Goal: Information Seeking & Learning: Learn about a topic

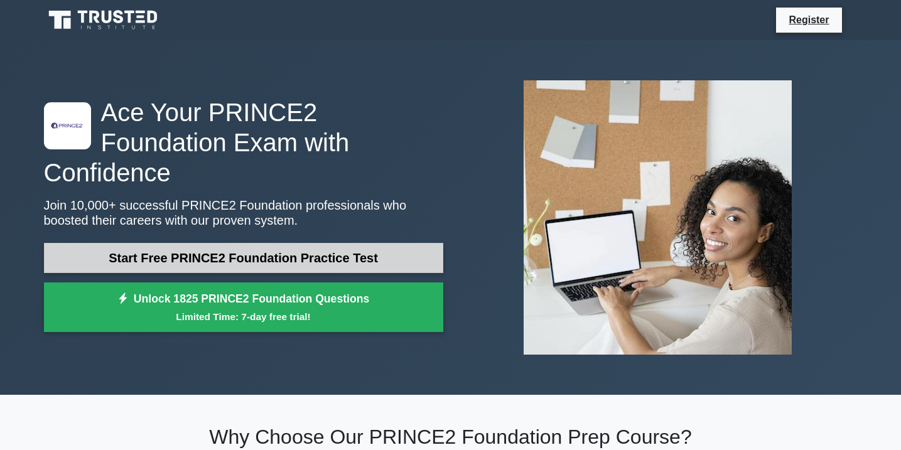
click at [298, 243] on link "Start Free PRINCE2 Foundation Practice Test" at bounding box center [243, 258] width 399 height 30
click at [299, 243] on link "Start Free PRINCE2 Foundation Practice Test" at bounding box center [243, 258] width 399 height 30
click at [283, 243] on link "Start Free PRINCE2 Foundation Practice Test" at bounding box center [243, 258] width 399 height 30
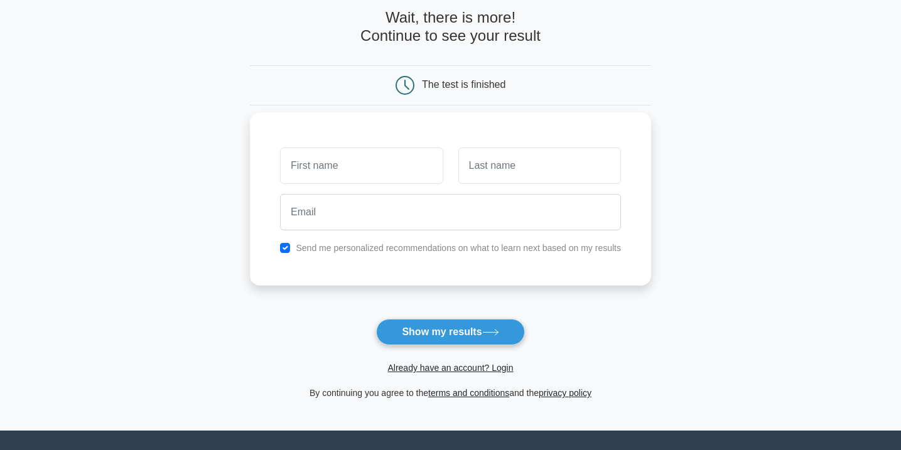
scroll to position [62, 0]
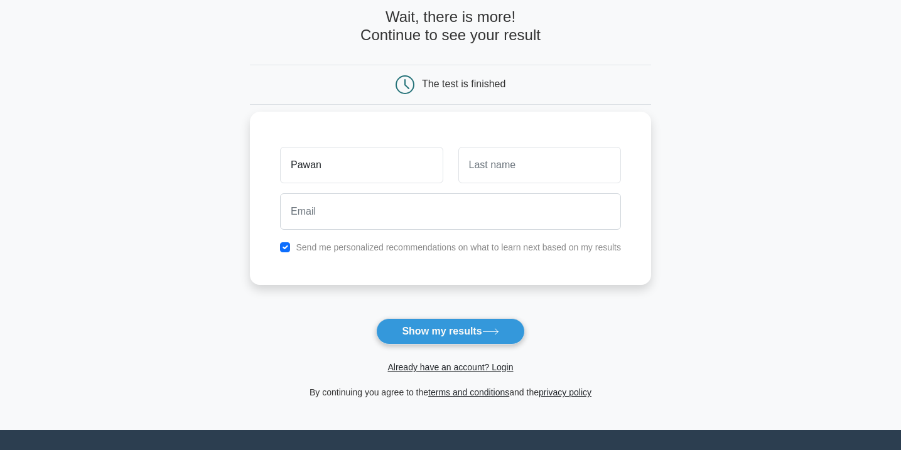
type input "Pawan"
click at [557, 166] on input "text" at bounding box center [539, 165] width 163 height 36
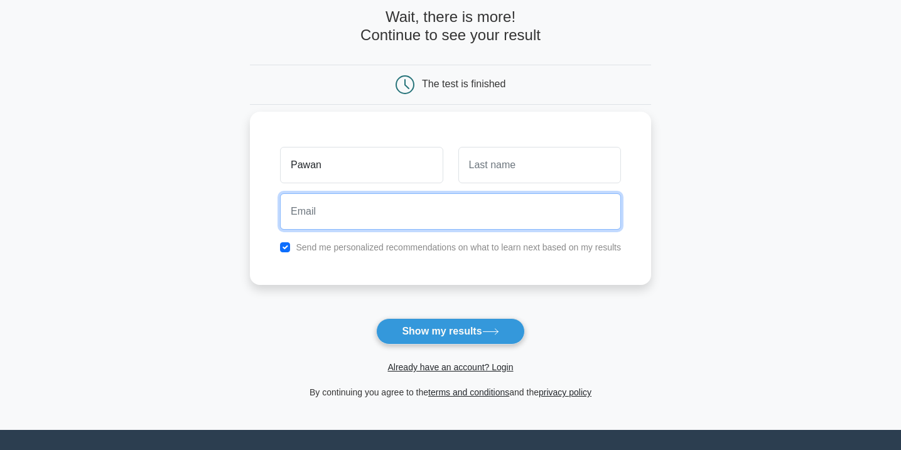
click at [395, 217] on input "email" at bounding box center [450, 211] width 341 height 36
type input "qatestbps@gmail.com"
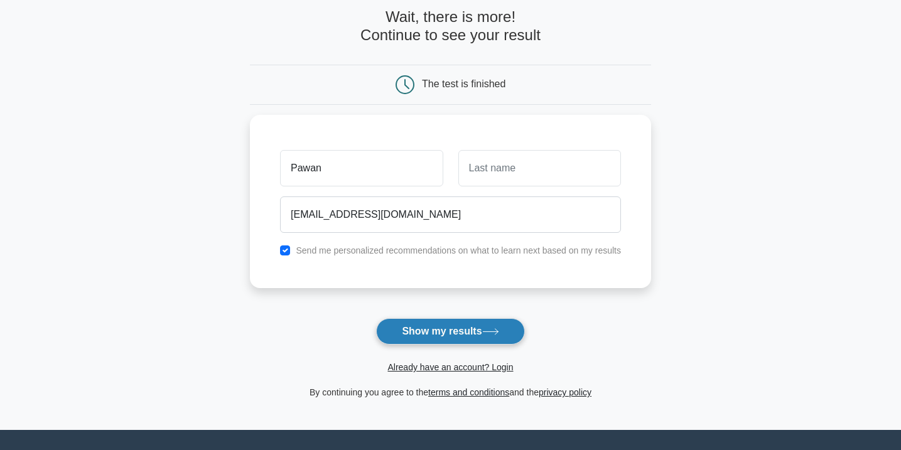
click at [411, 326] on button "Show my results" at bounding box center [450, 331] width 148 height 26
type input "U"
click at [452, 332] on button "Show my results" at bounding box center [450, 331] width 148 height 26
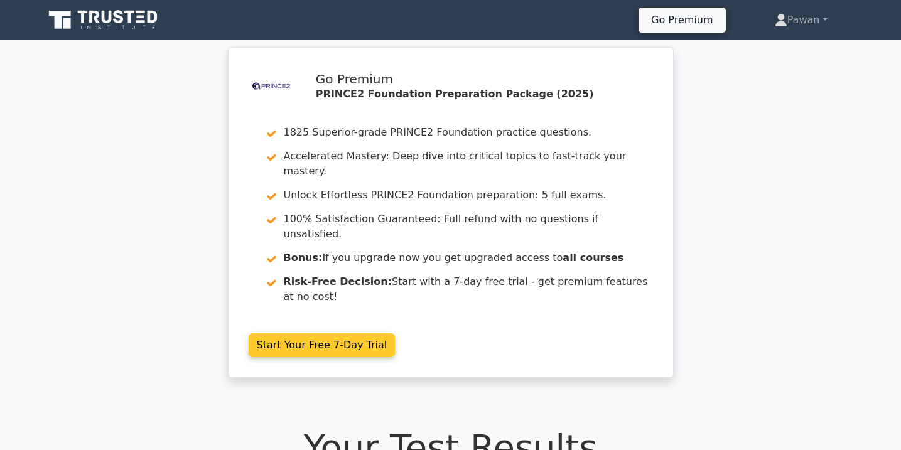
click at [349, 333] on link "Start Your Free 7-Day Trial" at bounding box center [322, 345] width 147 height 24
click at [301, 333] on link "Start Your Free 7-Day Trial" at bounding box center [322, 345] width 147 height 24
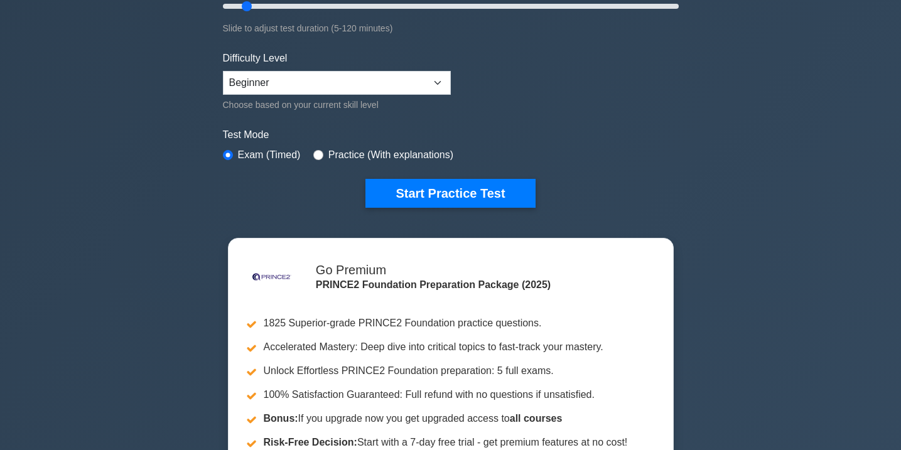
scroll to position [264, 0]
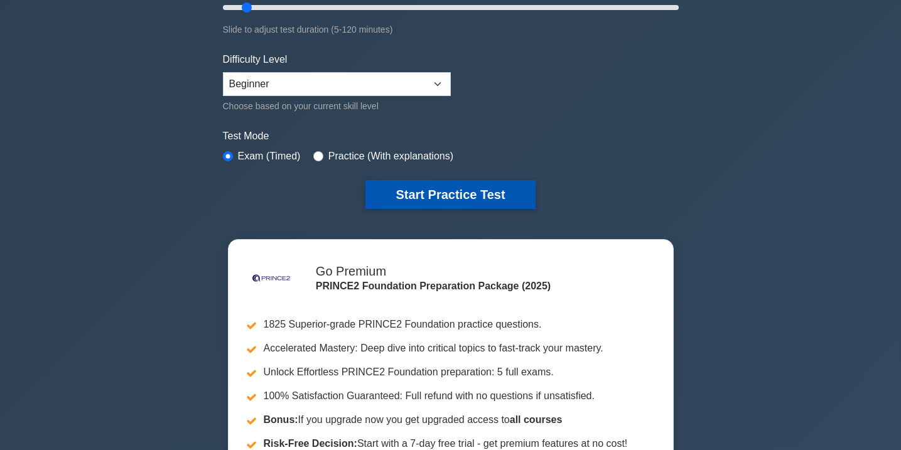
click at [406, 198] on button "Start Practice Test" at bounding box center [449, 194] width 169 height 29
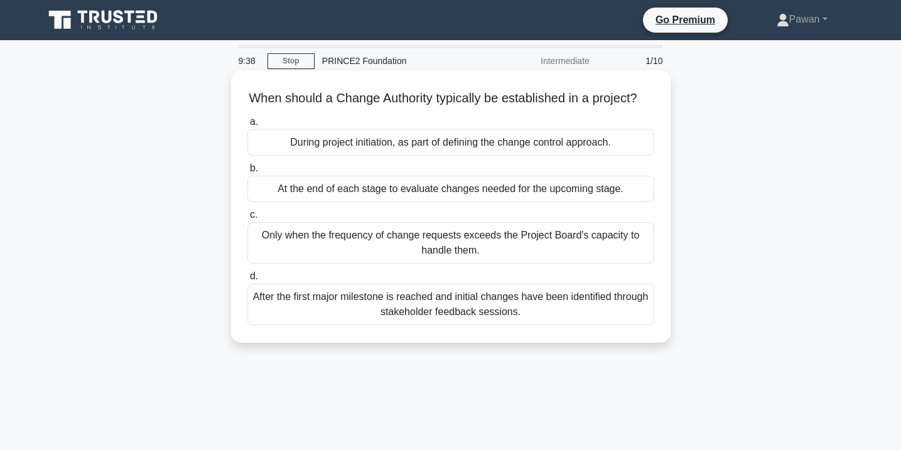
click at [439, 150] on div "During project initiation, as part of defining the change control approach." at bounding box center [450, 142] width 407 height 26
click at [247, 126] on input "a. During project initiation, as part of defining the change control approach." at bounding box center [247, 122] width 0 height 8
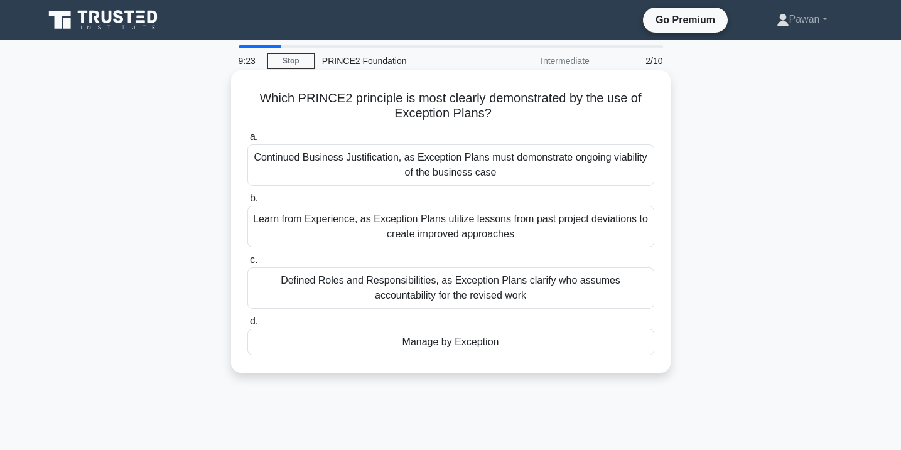
drag, startPoint x: 510, startPoint y: 340, endPoint x: 248, endPoint y: 100, distance: 355.4
click at [248, 100] on div "Which PRINCE2 principle is most clearly demonstrated by the use of Exception Pl…" at bounding box center [450, 221] width 429 height 292
copy div "Which PRINCE2 principle is most clearly demonstrated by the use of Exception Pl…"
click at [513, 176] on div "Continued Business Justification, as Exception Plans must demonstrate ongoing v…" at bounding box center [450, 164] width 407 height 41
click at [247, 141] on input "a. Continued Business Justification, as Exception Plans must demonstrate ongoin…" at bounding box center [247, 137] width 0 height 8
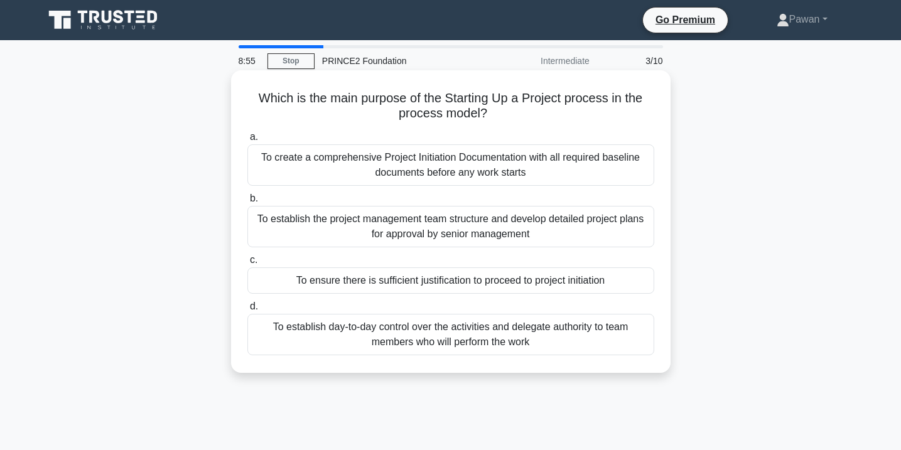
drag, startPoint x: 534, startPoint y: 343, endPoint x: 259, endPoint y: 88, distance: 375.7
click at [259, 88] on div "Which is the main purpose of the Starting Up a Project process in the process m…" at bounding box center [450, 221] width 429 height 292
copy div "Which is the main purpose of the Starting Up a Project process in the process m…"
click at [615, 281] on div "To ensure there is sufficient justification to proceed to project initiation" at bounding box center [450, 280] width 407 height 26
click at [247, 264] on input "c. To ensure there is sufficient justification to proceed to project initiation" at bounding box center [247, 260] width 0 height 8
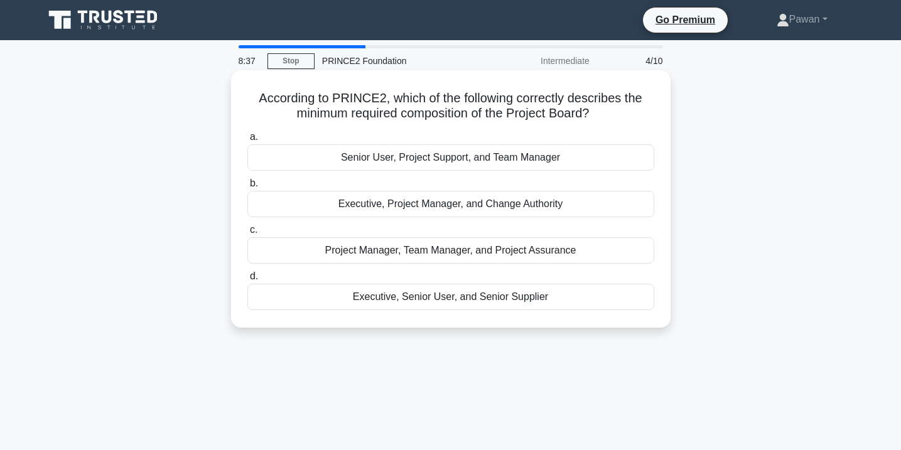
drag, startPoint x: 552, startPoint y: 295, endPoint x: 259, endPoint y: 96, distance: 354.2
click at [259, 96] on div "According to PRINCE2, which of the following correctly describes the minimum re…" at bounding box center [450, 198] width 429 height 247
copy div "According to PRINCE2, which of the following correctly describes the minimum re…"
click at [570, 296] on div "Executive, Senior User, and Senior Supplier" at bounding box center [450, 297] width 407 height 26
click at [247, 281] on input "d. Executive, Senior User, and Senior Supplier" at bounding box center [247, 276] width 0 height 8
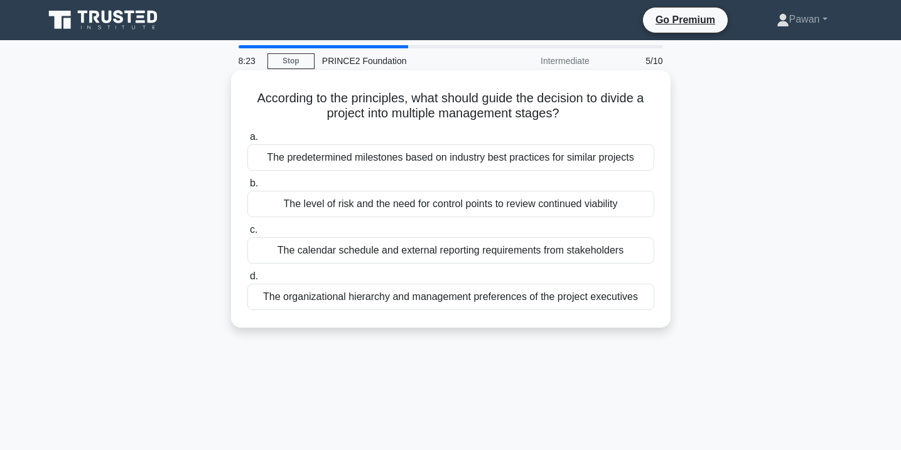
drag, startPoint x: 643, startPoint y: 294, endPoint x: 252, endPoint y: 94, distance: 439.3
click at [252, 94] on div "According to the principles, what should guide the decision to divide a project…" at bounding box center [450, 198] width 429 height 247
copy div "According to the principles, what should guide the decision to divide a project…"
click at [635, 202] on div "The level of risk and the need for control points to review continued viability" at bounding box center [450, 204] width 407 height 26
click at [247, 188] on input "b. The level of risk and the need for control points to review continued viabil…" at bounding box center [247, 183] width 0 height 8
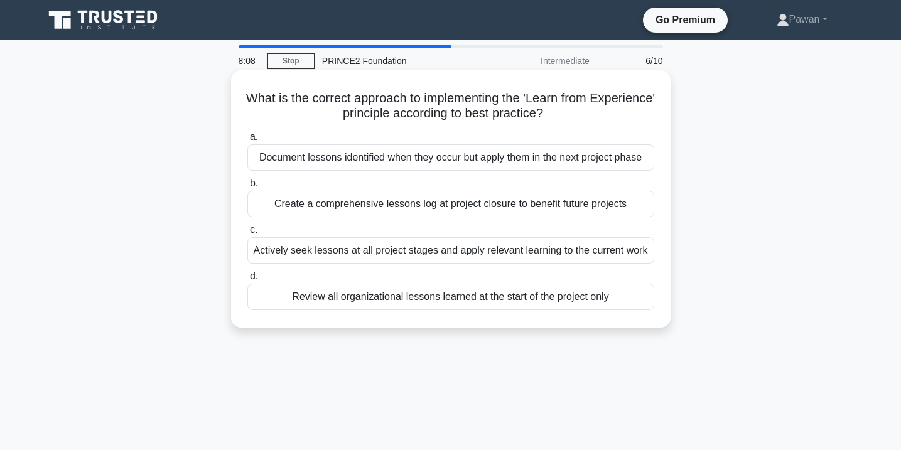
drag, startPoint x: 619, startPoint y: 297, endPoint x: 277, endPoint y: 77, distance: 407.7
click at [277, 77] on div "What is the correct approach to implementing the 'Learn from Experience' princi…" at bounding box center [450, 198] width 429 height 247
copy div "What is the correct approach to implementing the 'Learn from Experience' princi…"
click at [640, 247] on div "Actively seek lessons at all project stages and apply relevant learning to the …" at bounding box center [450, 250] width 407 height 26
click at [247, 234] on input "c. Actively seek lessons at all project stages and apply relevant learning to t…" at bounding box center [247, 230] width 0 height 8
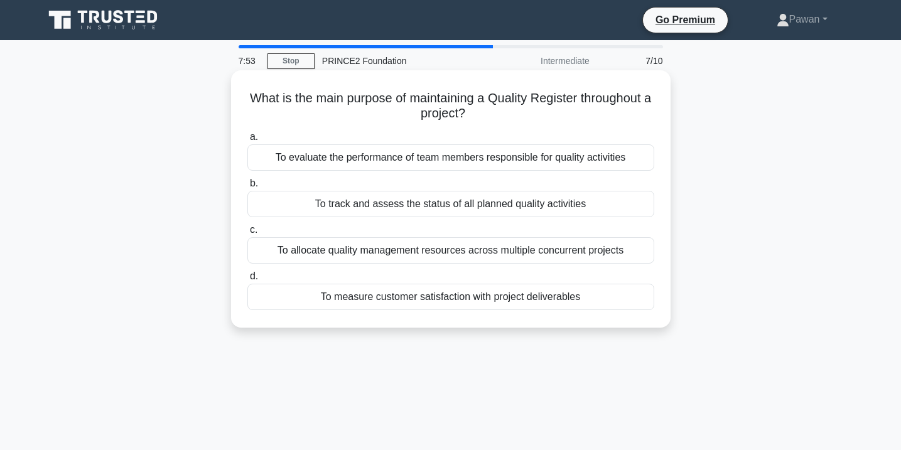
drag, startPoint x: 589, startPoint y: 296, endPoint x: 245, endPoint y: 95, distance: 398.0
click at [244, 95] on div "What is the main purpose of maintaining a Quality Register throughout a project…" at bounding box center [450, 198] width 429 height 247
copy div "What is the main purpose of maintaining a Quality Register throughout a project…"
click at [612, 206] on div "To track and assess the status of all planned quality activities" at bounding box center [450, 204] width 407 height 26
click at [247, 188] on input "b. To track and assess the status of all planned quality activities" at bounding box center [247, 183] width 0 height 8
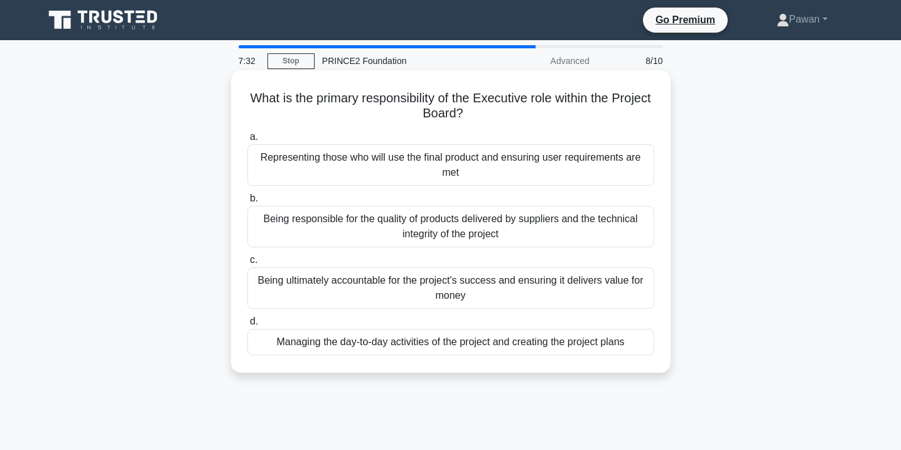
drag, startPoint x: 636, startPoint y: 343, endPoint x: 247, endPoint y: 92, distance: 463.6
click at [247, 92] on div "What is the primary responsibility of the Executive role within the Project Boa…" at bounding box center [450, 221] width 429 height 292
copy div "What is the primary responsibility of the Executive role within the Project Boa…"
click at [565, 290] on div "Being ultimately accountable for the project's success and ensuring it delivers…" at bounding box center [450, 287] width 407 height 41
click at [247, 264] on input "c. Being ultimately accountable for the project's success and ensuring it deliv…" at bounding box center [247, 260] width 0 height 8
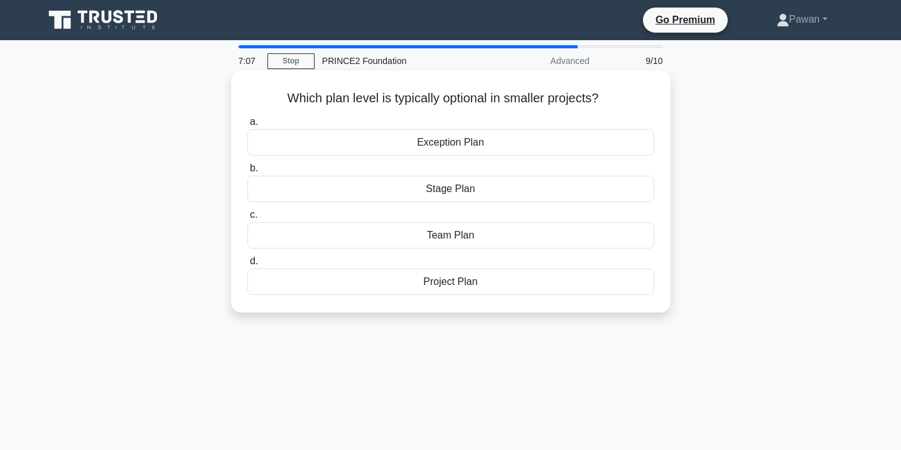
drag, startPoint x: 500, startPoint y: 279, endPoint x: 288, endPoint y: 97, distance: 279.1
click at [288, 97] on div "Which plan level is typically optional in smaller projects? .spinner_0XTQ{trans…" at bounding box center [450, 191] width 429 height 232
copy div "Which plan level is typically optional in smaller projects? .spinner_0XTQ{trans…"
click at [410, 239] on div "Team Plan" at bounding box center [450, 235] width 407 height 26
click at [247, 219] on input "c. Team Plan" at bounding box center [247, 215] width 0 height 8
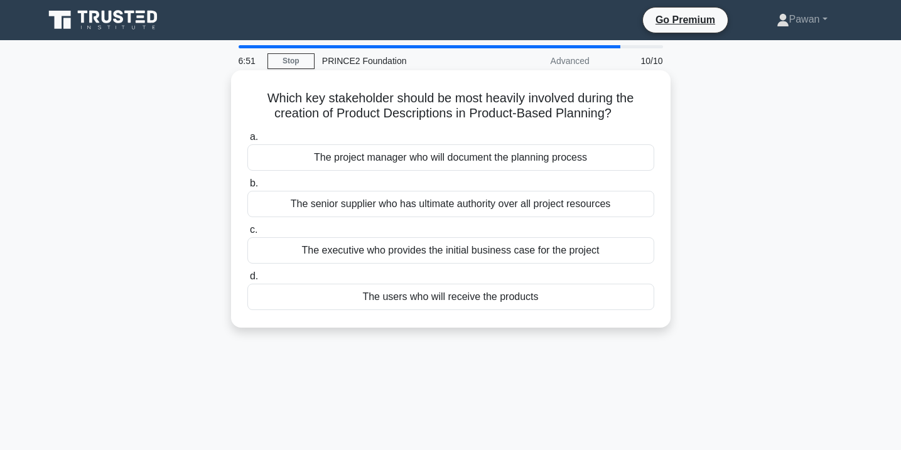
drag, startPoint x: 560, startPoint y: 303, endPoint x: 255, endPoint y: 71, distance: 383.0
click at [255, 71] on div "Which key stakeholder should be most heavily involved during the creation of Pr…" at bounding box center [450, 198] width 439 height 257
copy div "Which key stakeholder should be most heavily involved during the creation of Pr…"
click at [547, 291] on div "The users who will receive the products" at bounding box center [450, 297] width 407 height 26
click at [247, 281] on input "d. The users who will receive the products" at bounding box center [247, 276] width 0 height 8
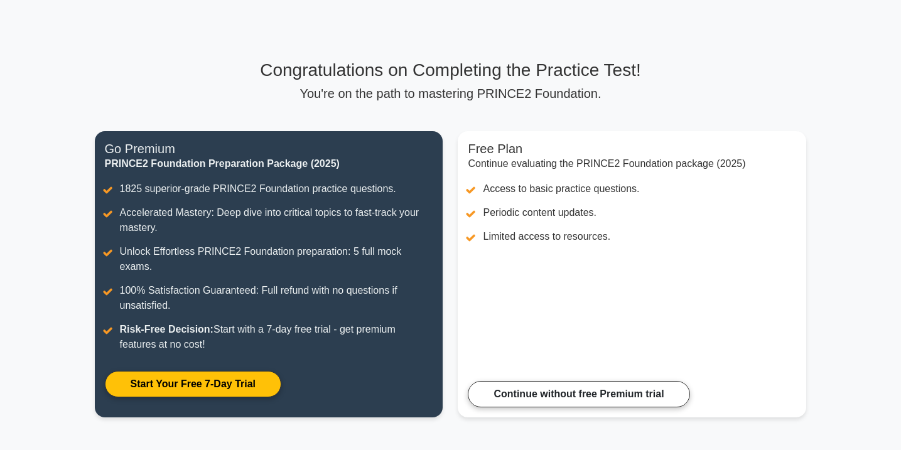
scroll to position [42, 0]
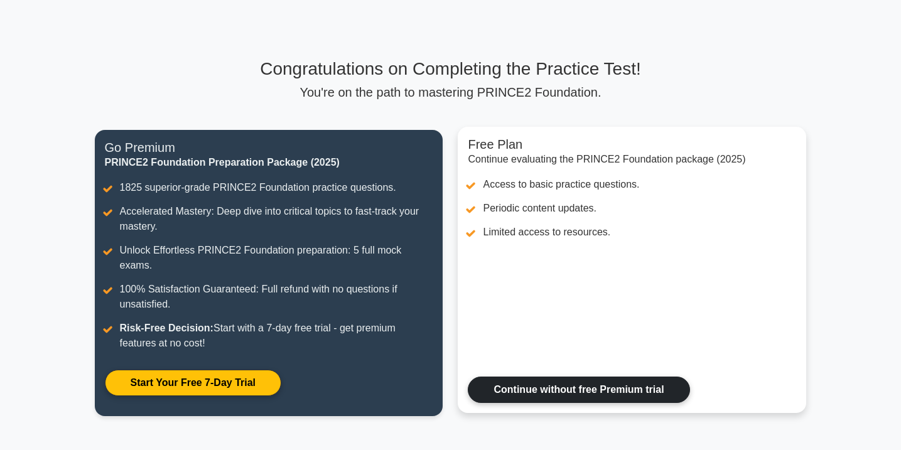
click at [565, 377] on link "Continue without free Premium trial" at bounding box center [579, 390] width 222 height 26
